Goal: Task Accomplishment & Management: Use online tool/utility

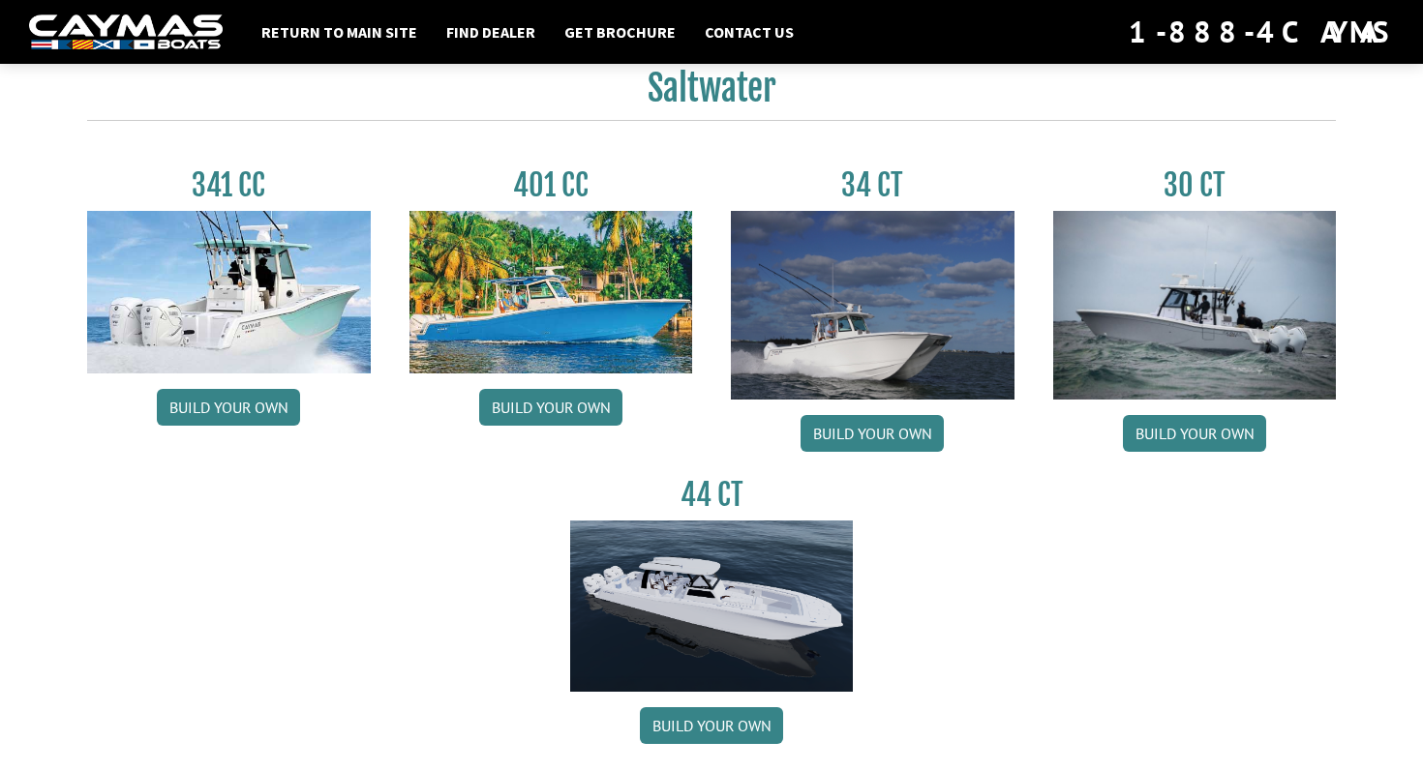
scroll to position [861, 0]
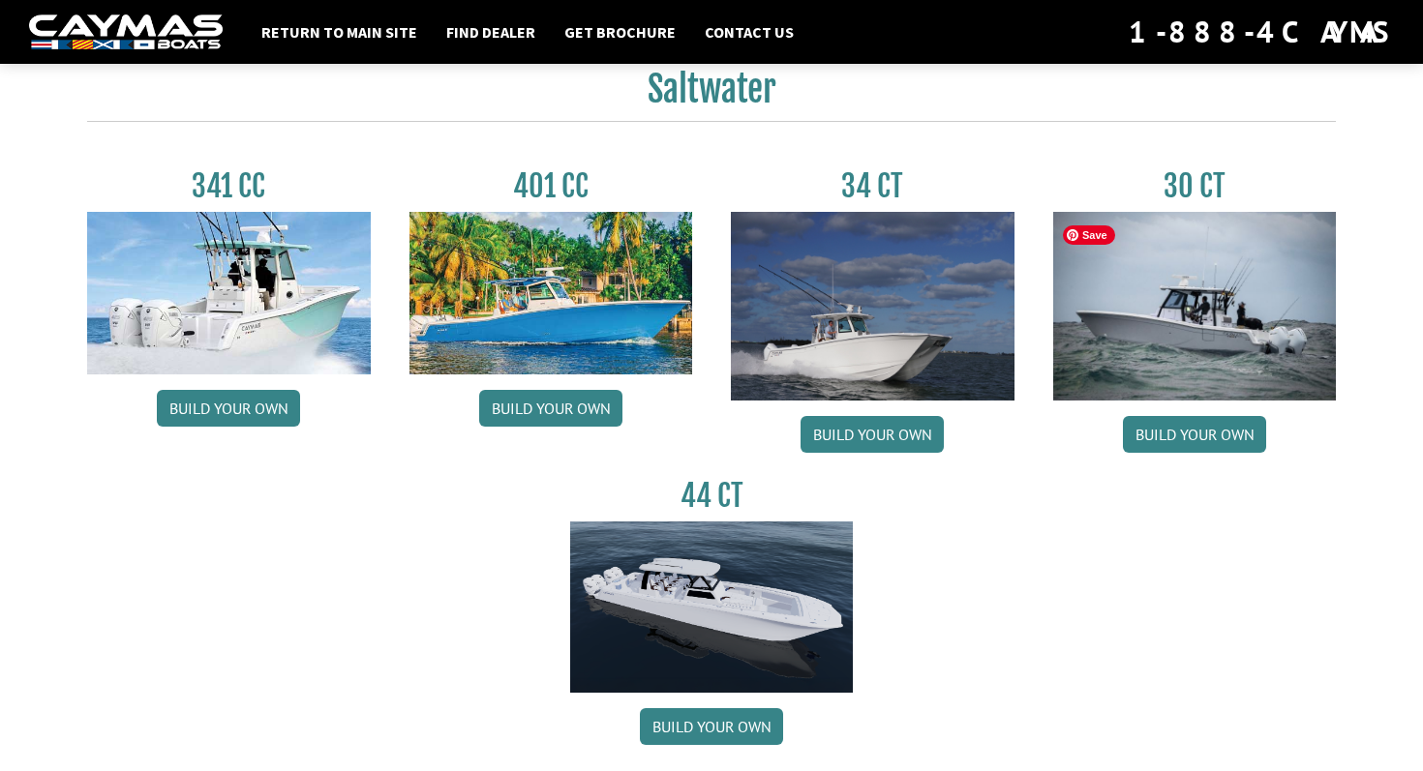
click at [1143, 338] on img at bounding box center [1195, 306] width 284 height 189
click at [1204, 453] on link "Build your own" at bounding box center [1194, 434] width 143 height 37
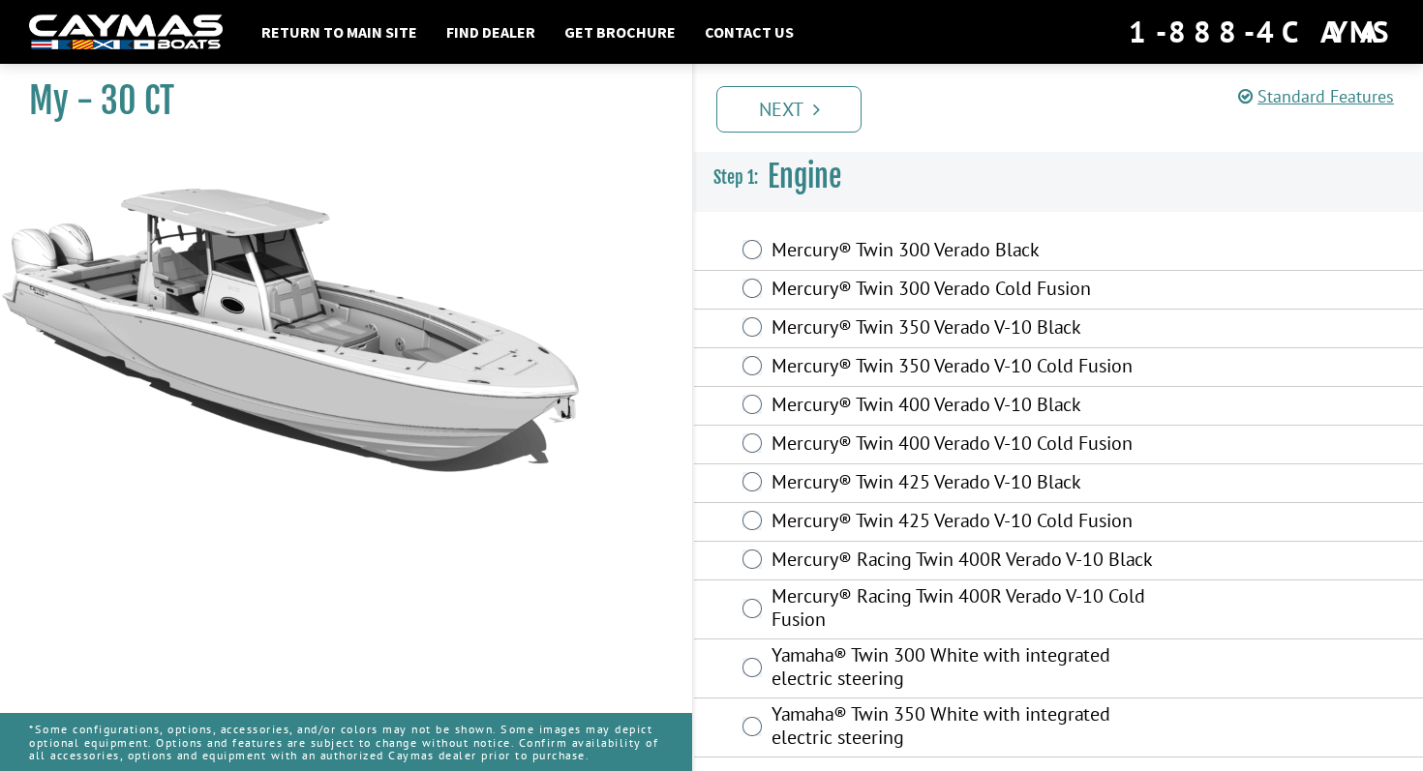
scroll to position [4, 0]
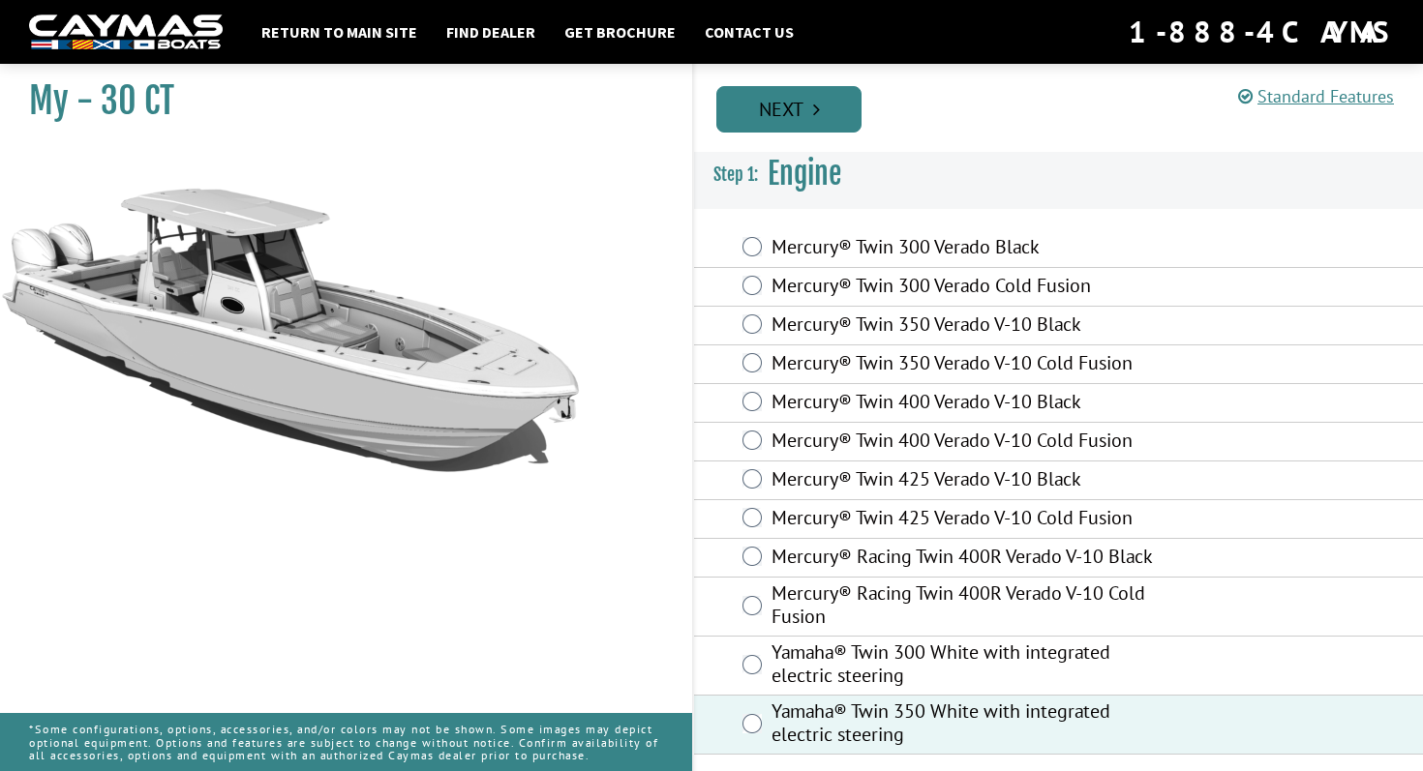
click at [756, 122] on link "Next" at bounding box center [788, 109] width 145 height 46
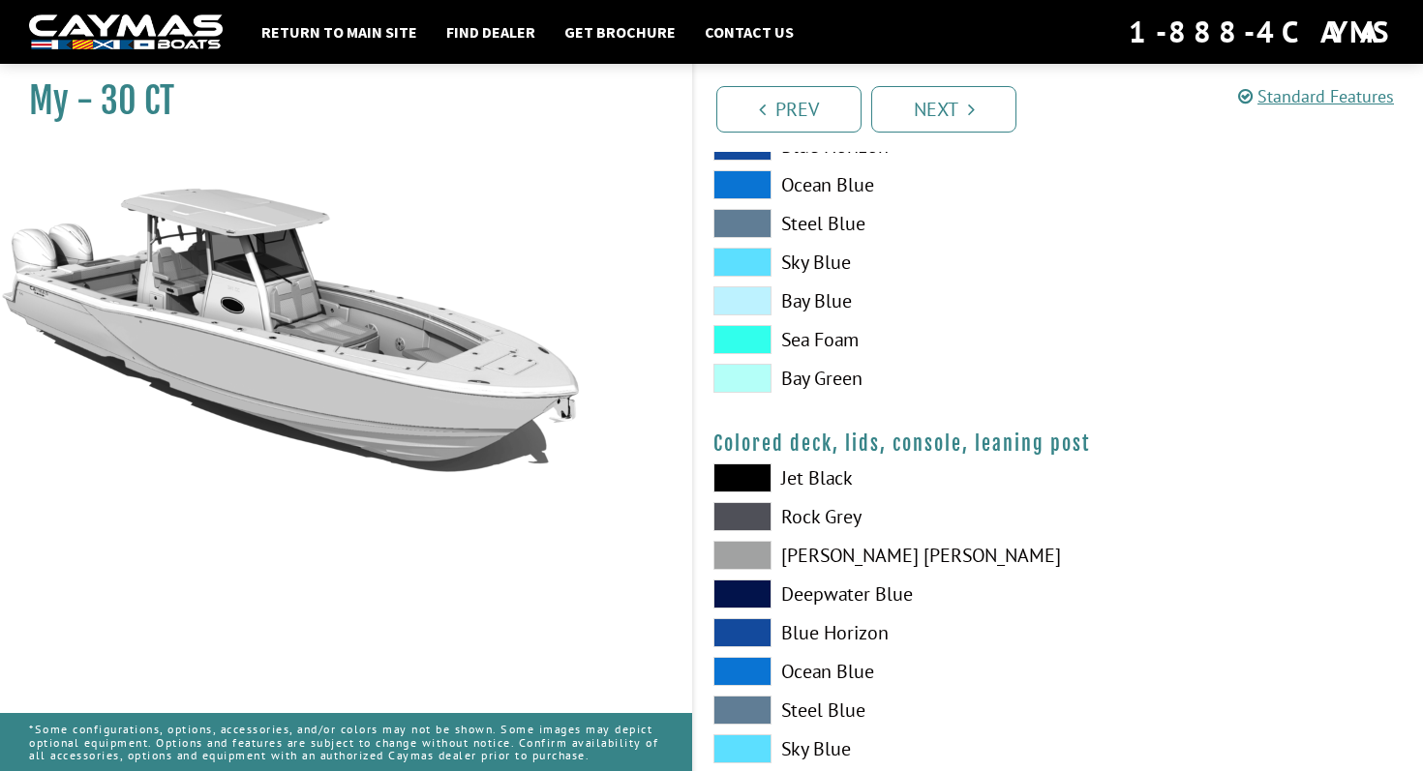
scroll to position [2267, 0]
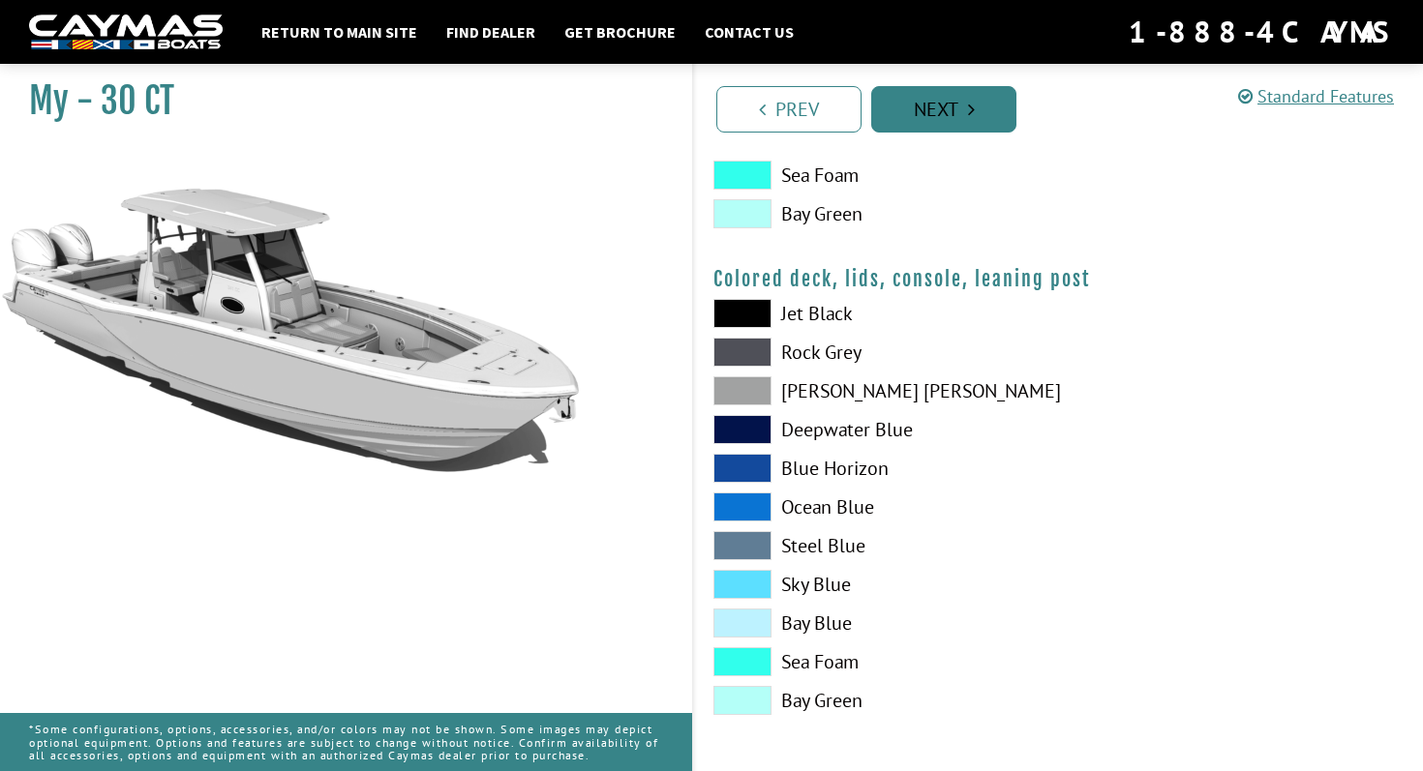
click at [968, 101] on icon "Pagination" at bounding box center [971, 109] width 7 height 19
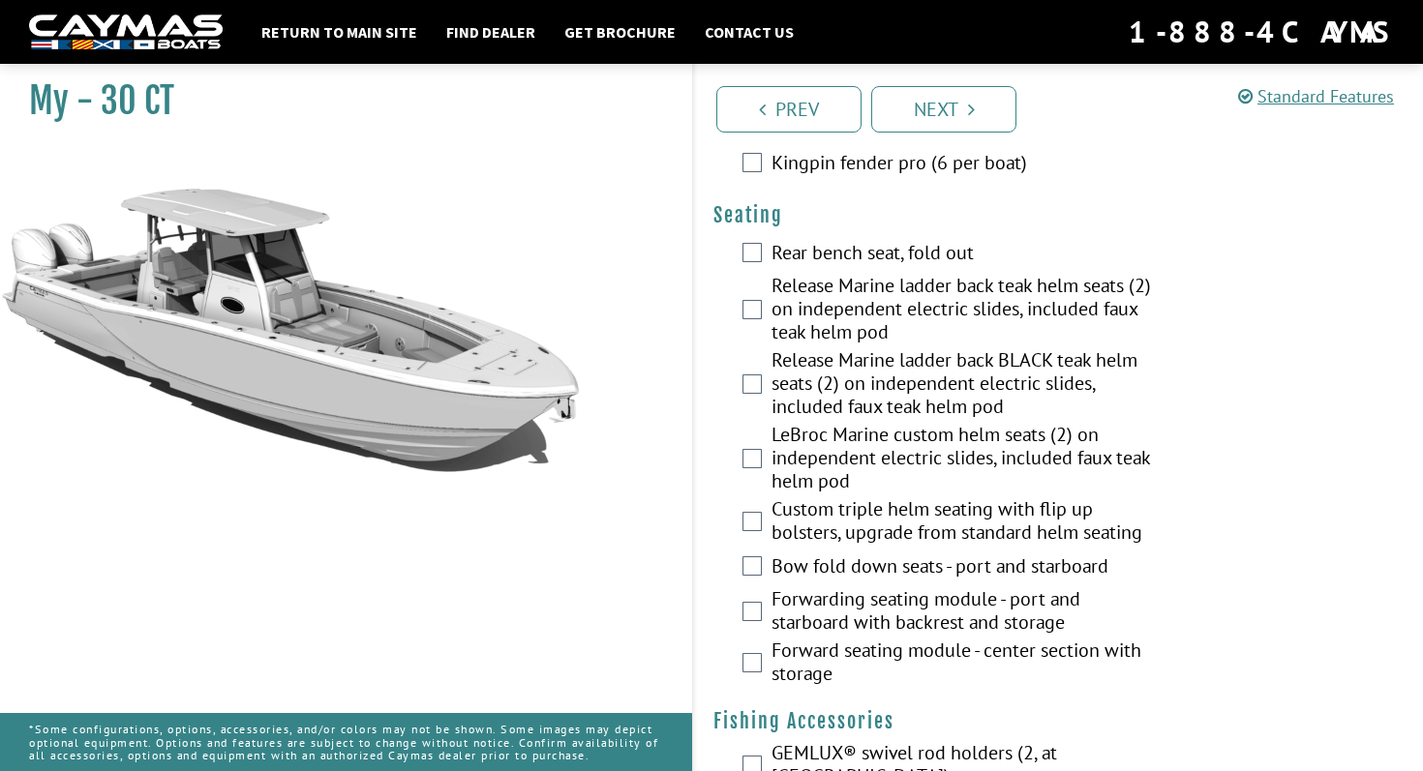
scroll to position [2082, 0]
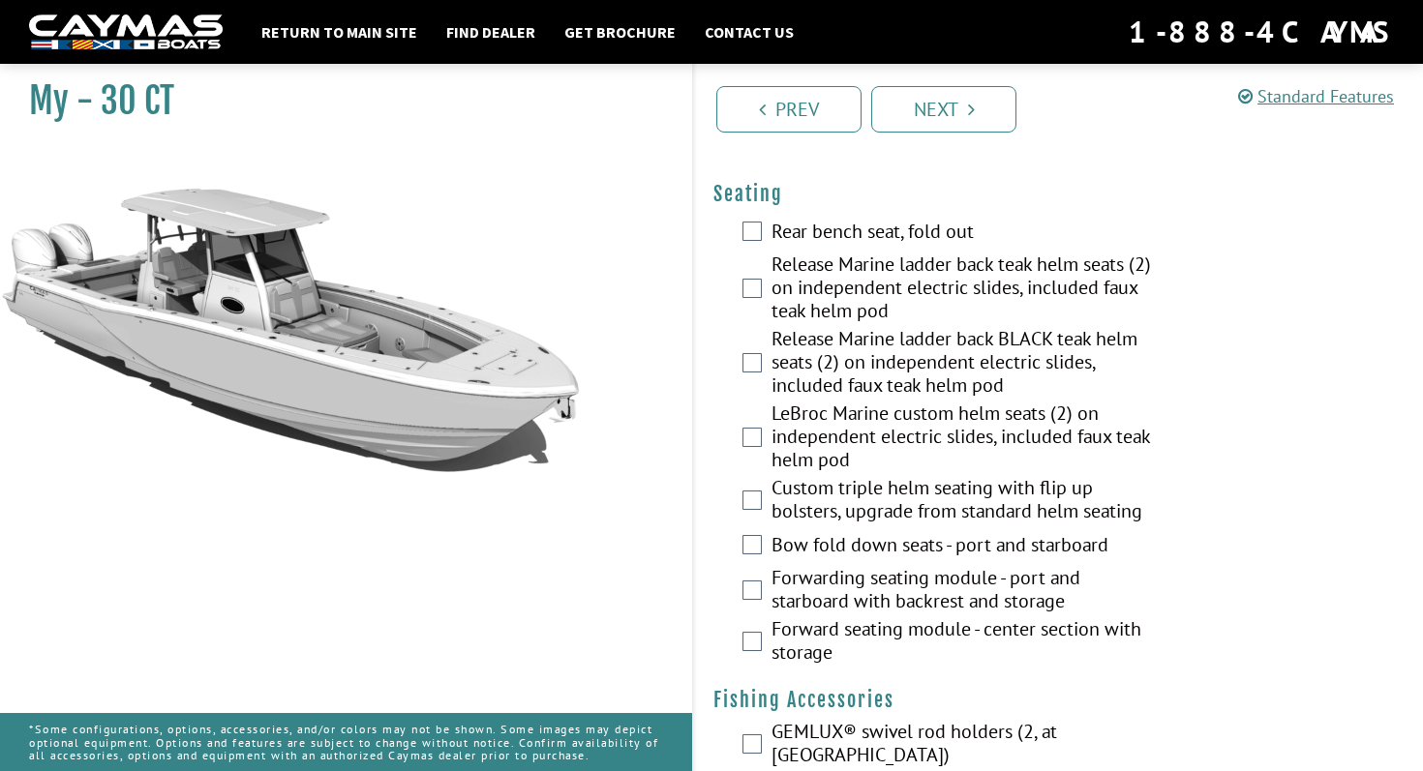
click at [837, 618] on label "Forward seating module - center section with storage" at bounding box center [966, 643] width 391 height 51
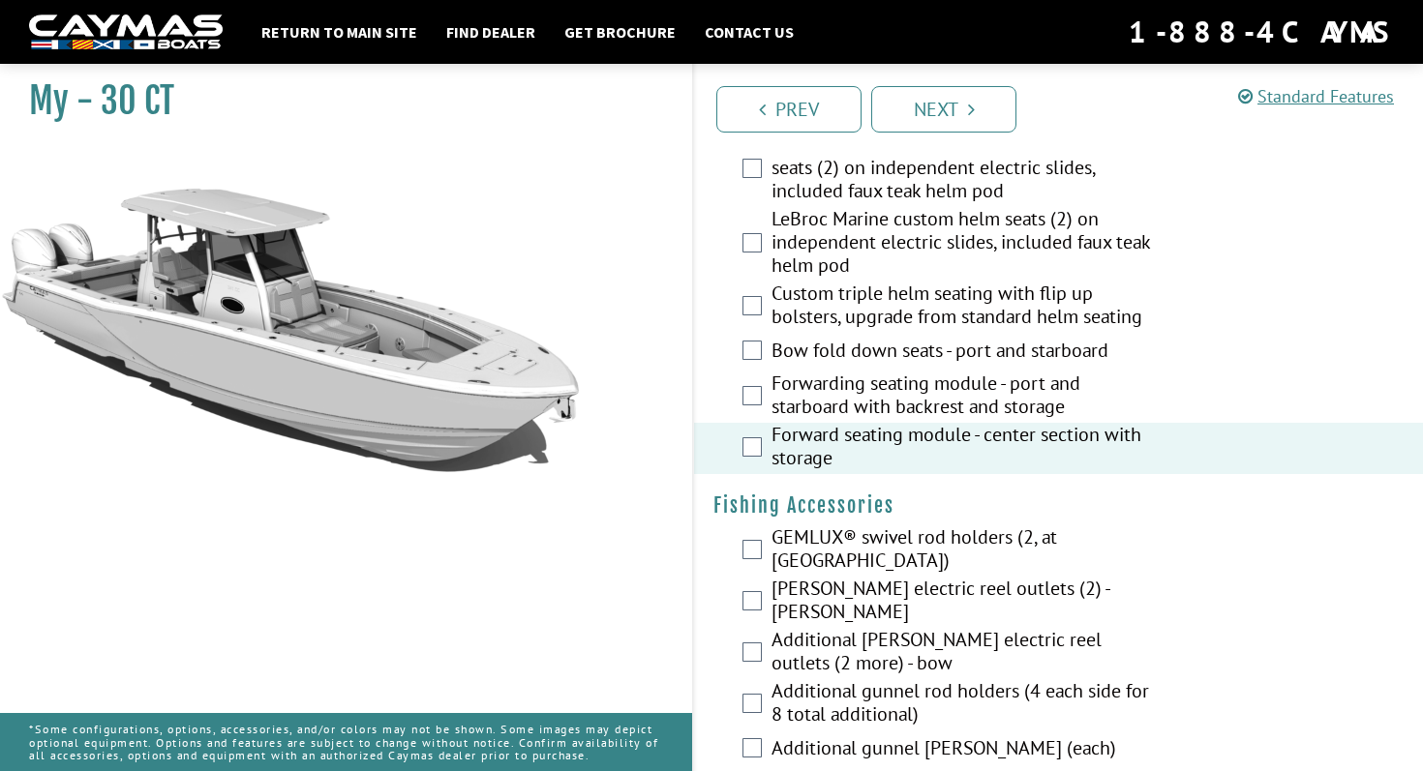
scroll to position [2263, 0]
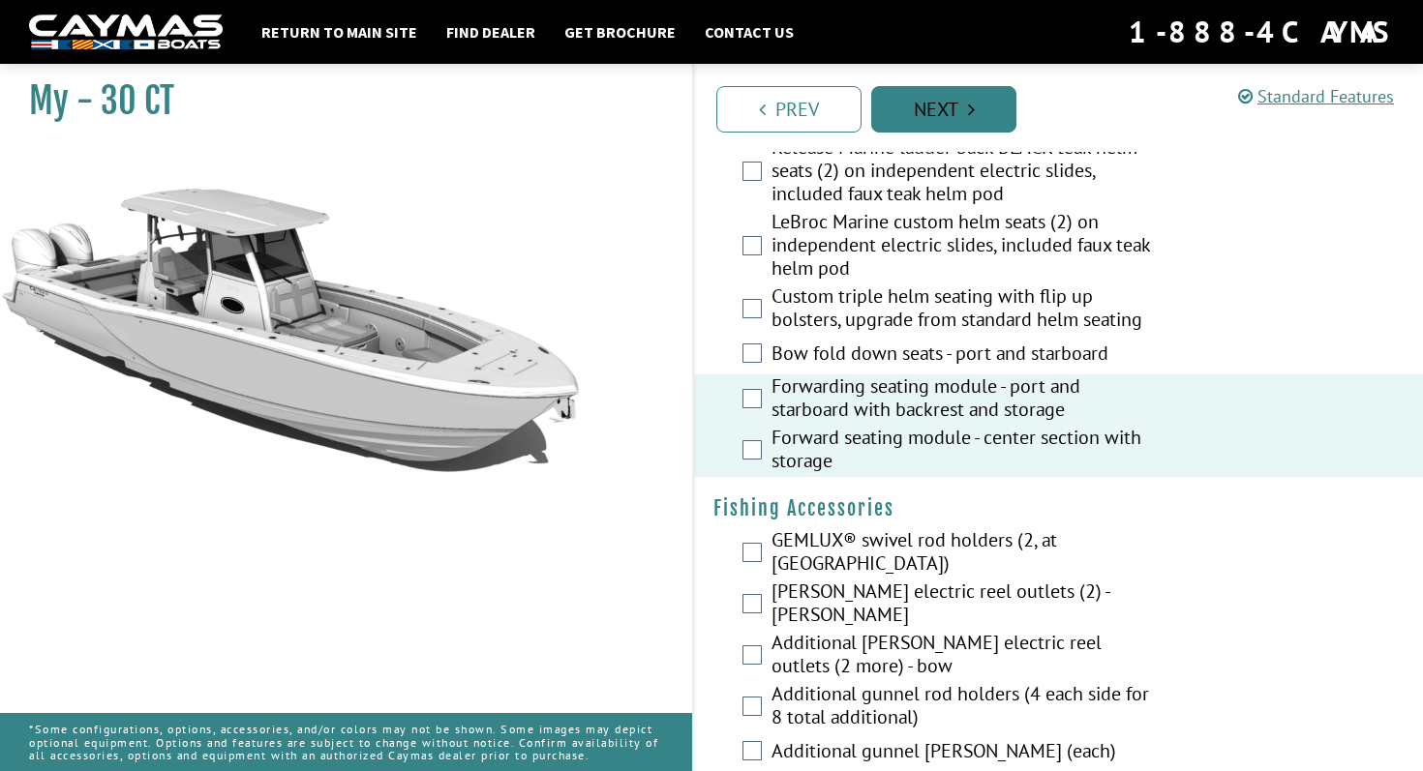
click at [952, 118] on link "Next" at bounding box center [943, 109] width 145 height 46
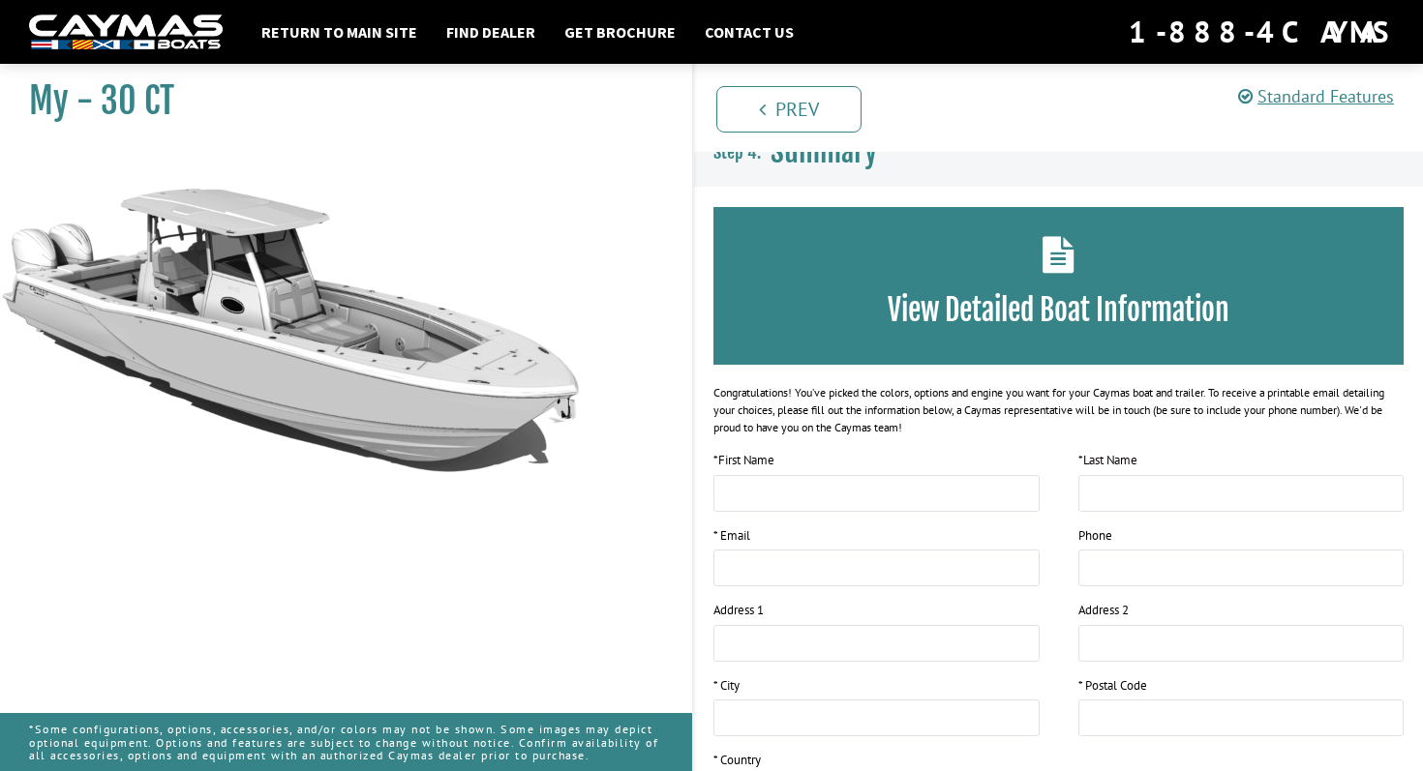
scroll to position [0, 0]
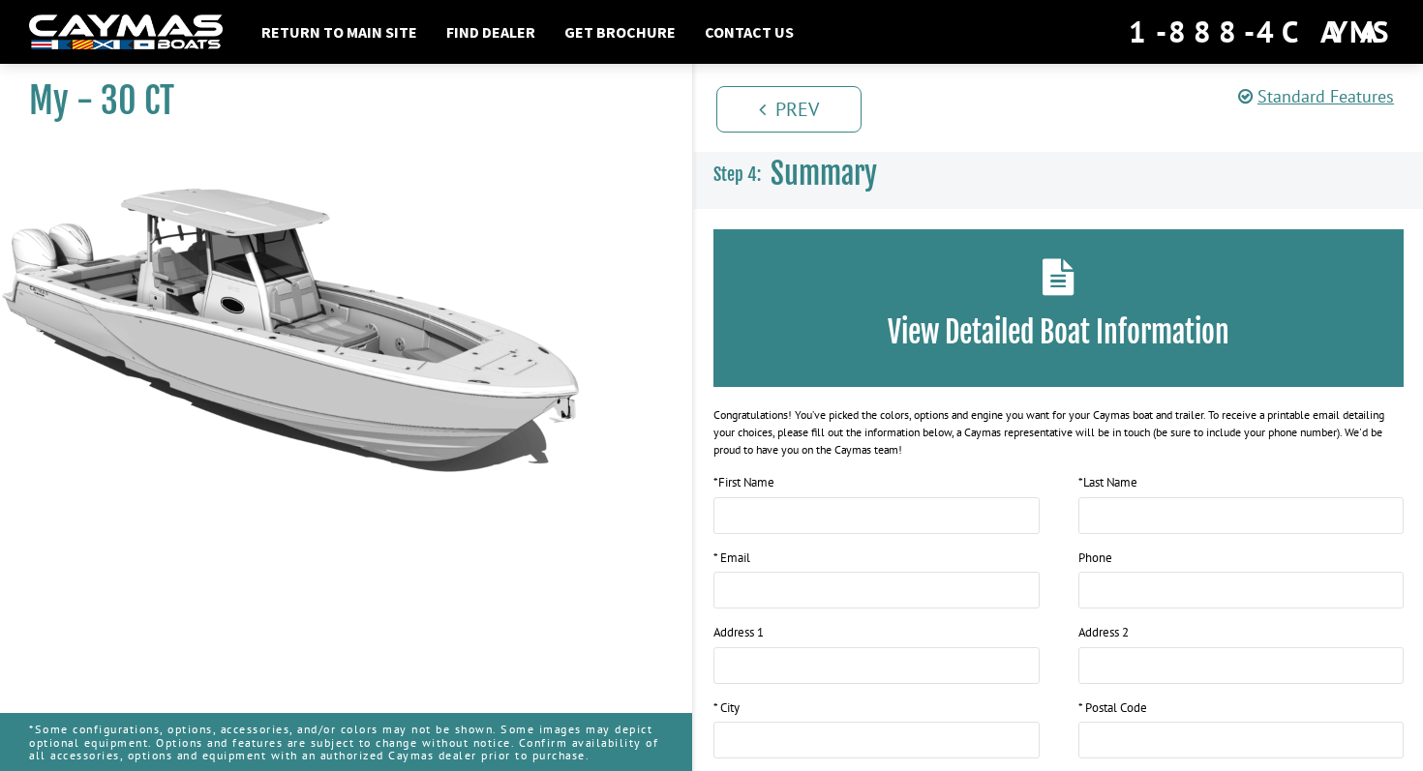
click at [1042, 324] on h3 "View Detailed Boat Information" at bounding box center [1058, 333] width 632 height 36
click at [1061, 287] on icon at bounding box center [1058, 276] width 32 height 37
click at [1300, 95] on link "Standard Features" at bounding box center [1316, 96] width 156 height 22
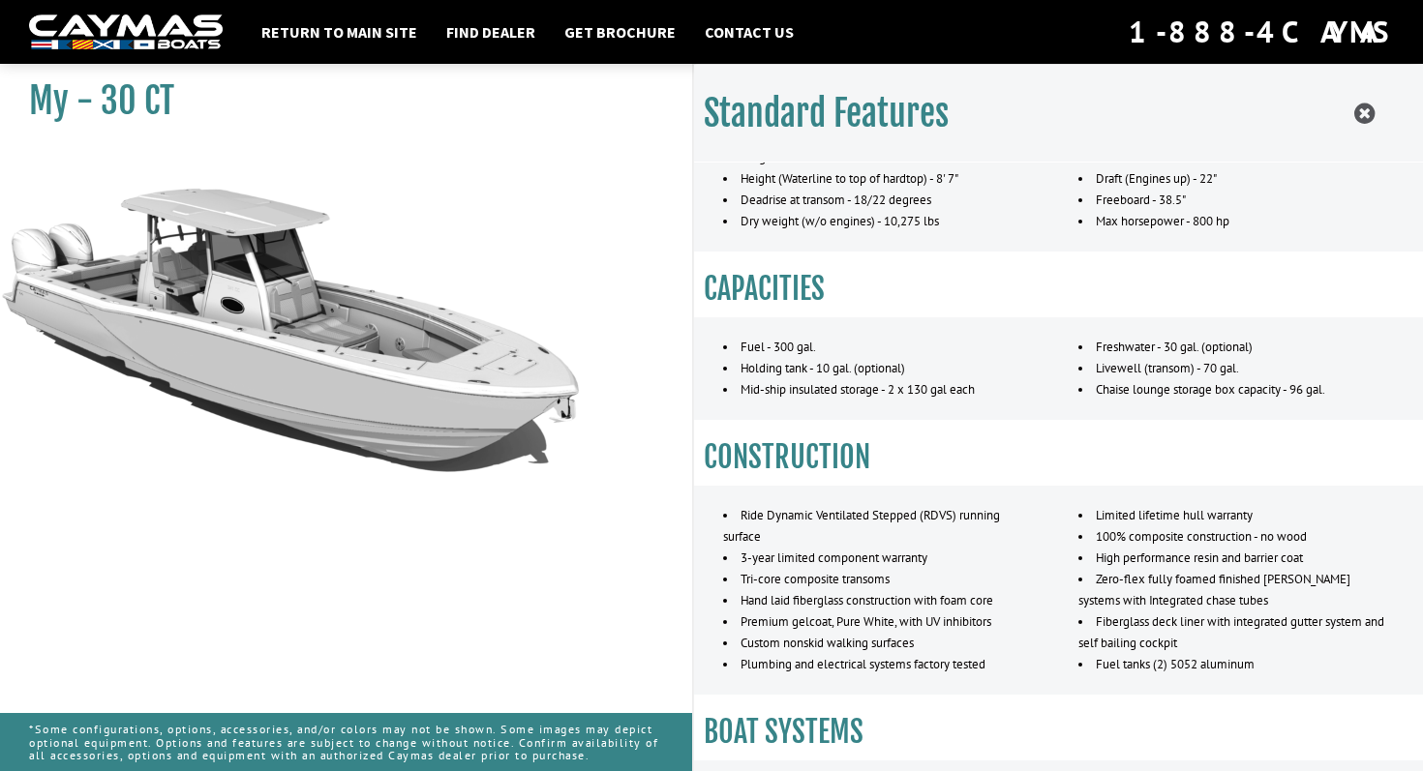
scroll to position [96, 0]
